Goal: Task Accomplishment & Management: Complete application form

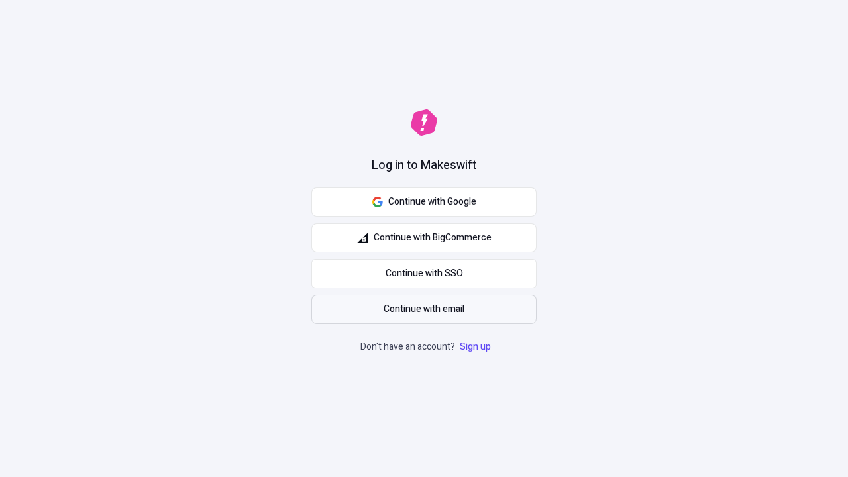
click at [424, 309] on span "Continue with email" at bounding box center [423, 309] width 81 height 15
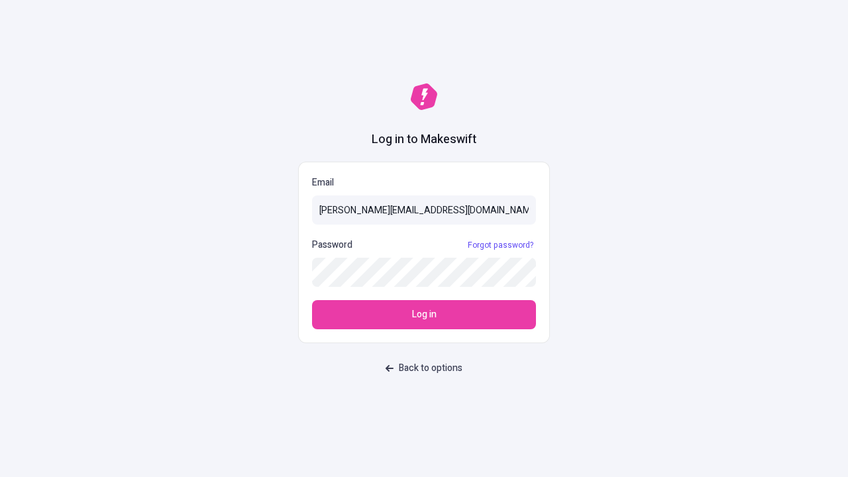
type input "sasha+test-ui@makeswift.com"
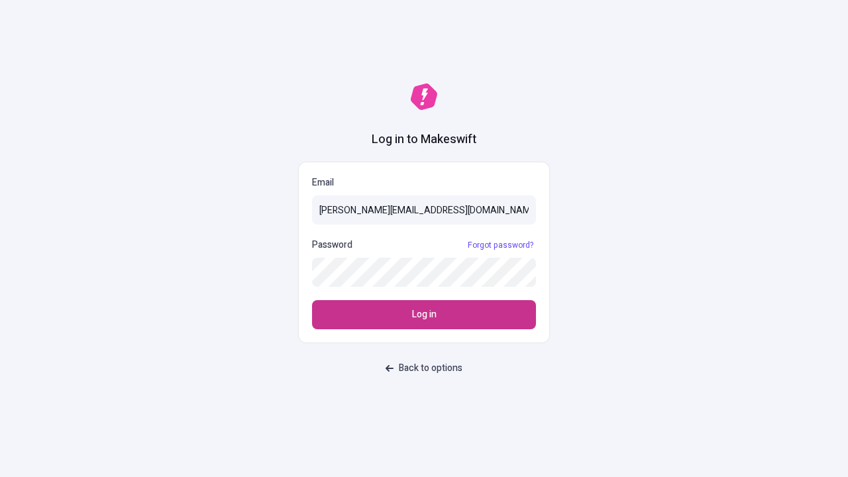
click at [424, 315] on span "Log in" at bounding box center [424, 314] width 25 height 15
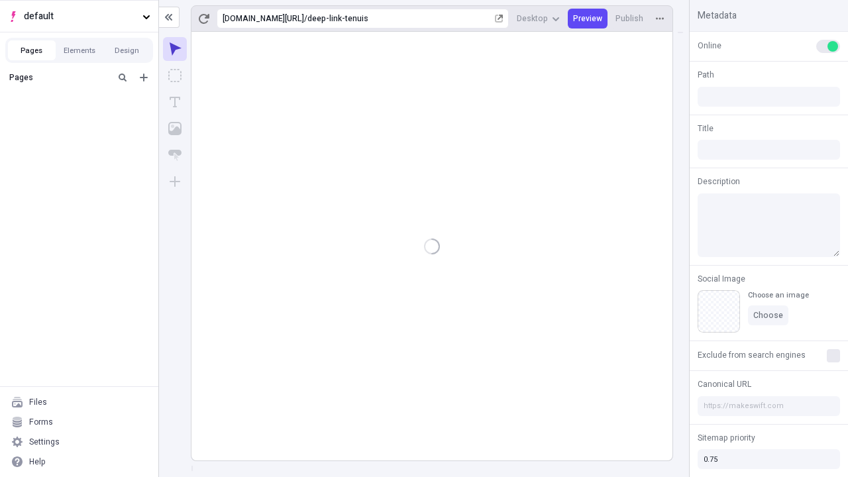
type input "/deep-link-tenuis"
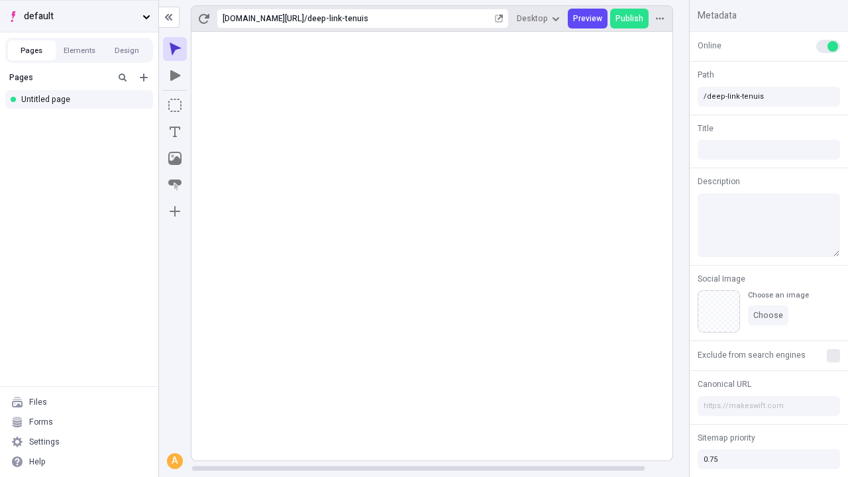
click at [79, 16] on span "default" at bounding box center [80, 16] width 113 height 15
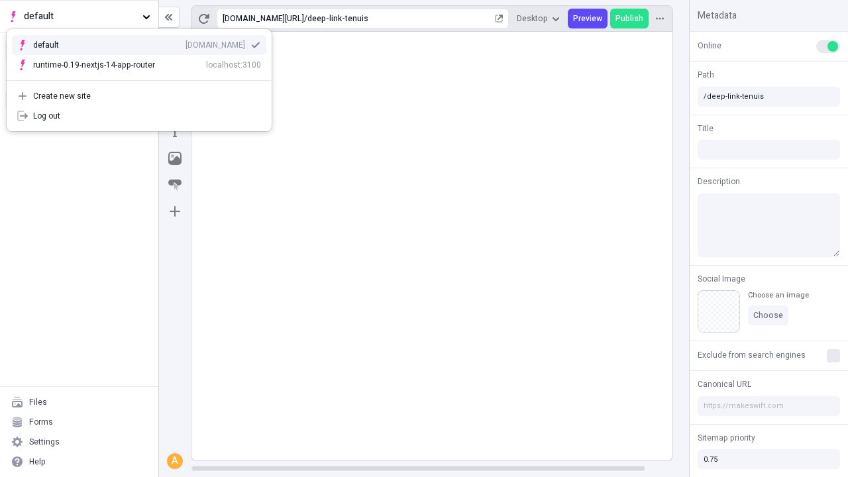
click at [185, 42] on div "qee9k4dy7d.staging.makeswift.site" at bounding box center [215, 45] width 60 height 11
click at [144, 77] on icon "Add new" at bounding box center [144, 78] width 8 height 8
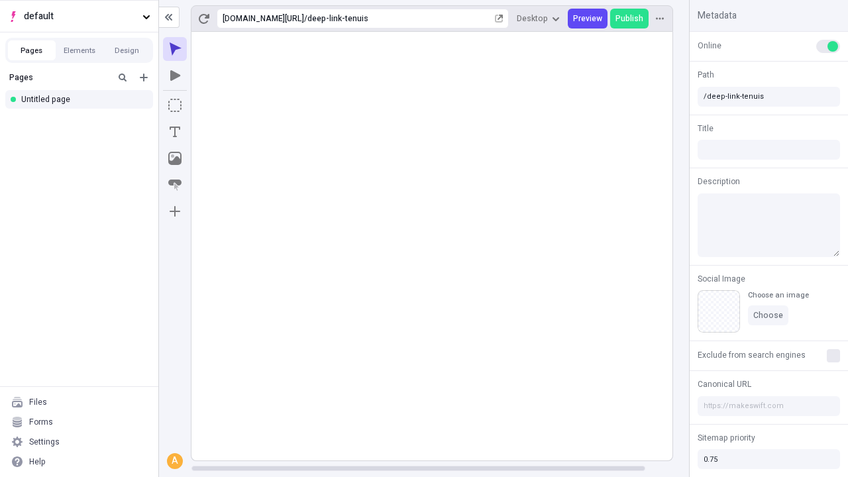
click at [83, 121] on div "Blank page" at bounding box center [82, 122] width 127 height 20
type input "/deep-link-[PERSON_NAME]"
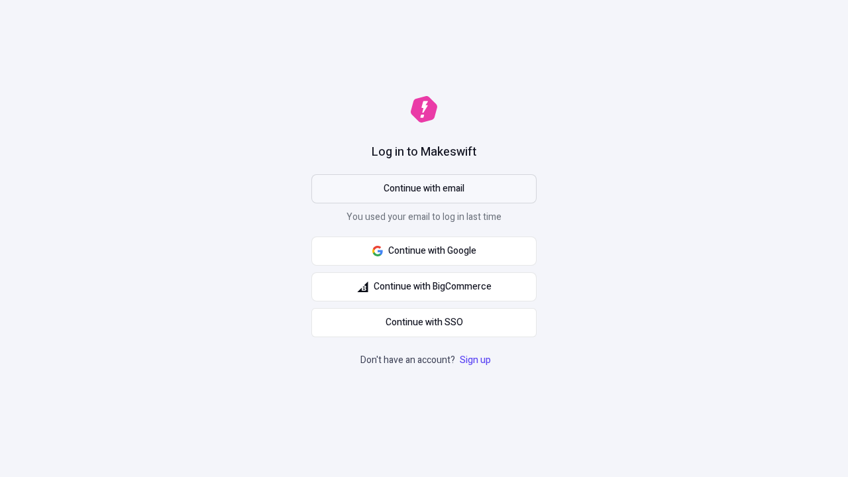
click at [424, 189] on span "Continue with email" at bounding box center [423, 188] width 81 height 15
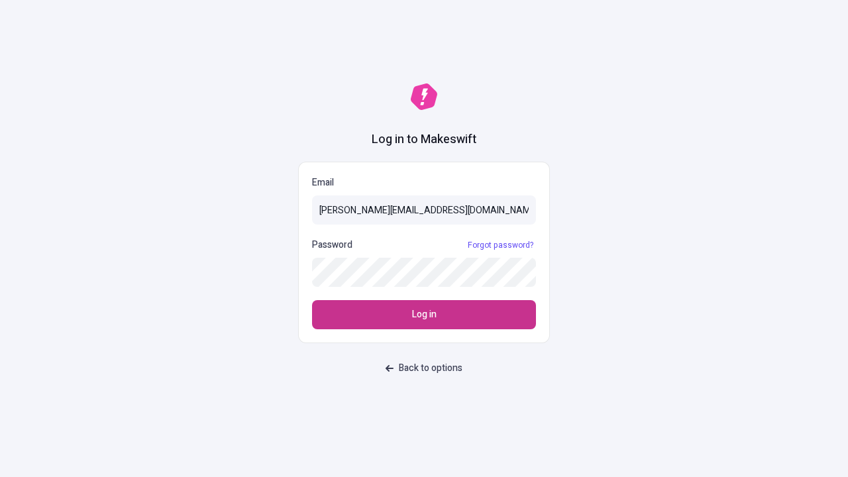
click at [424, 315] on span "Log in" at bounding box center [424, 314] width 25 height 15
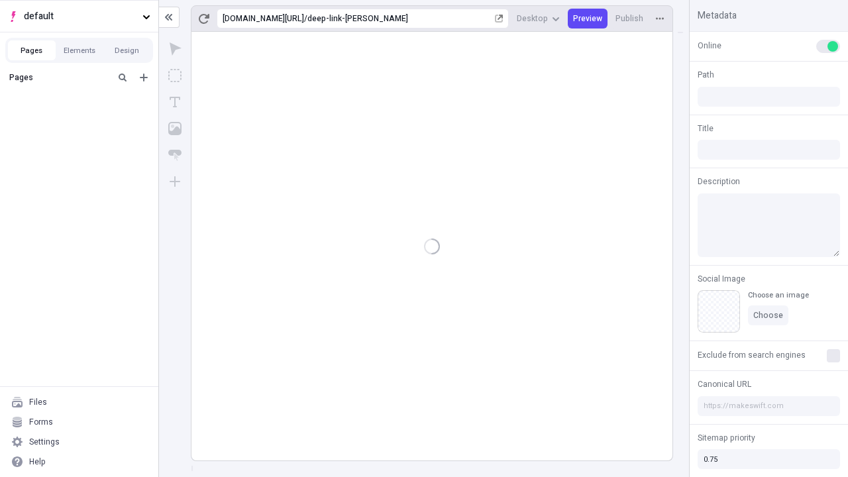
type input "/deep-link-[PERSON_NAME]"
